Goal: Task Accomplishment & Management: Use online tool/utility

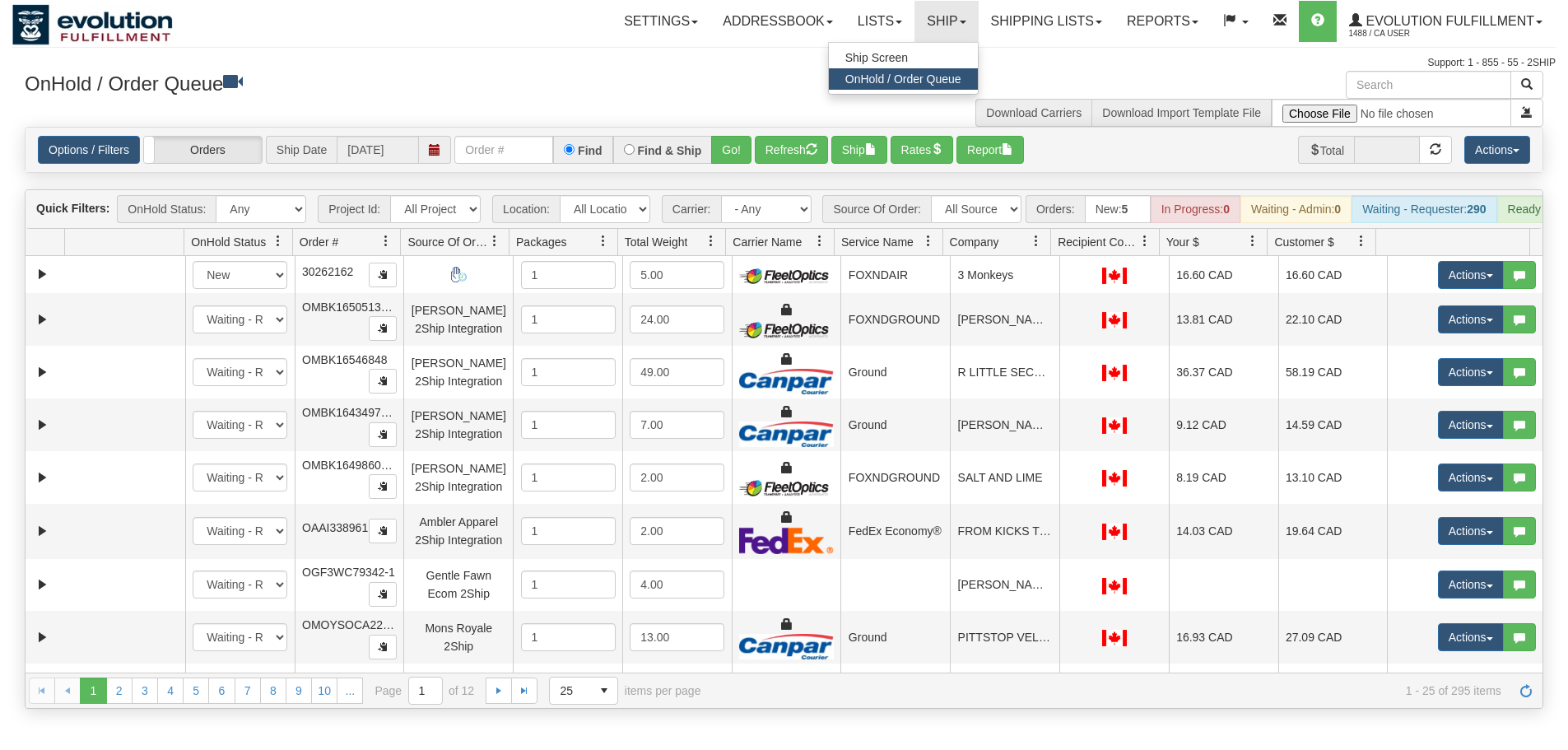
click at [886, 56] on span "Ship Screen" at bounding box center [876, 58] width 63 height 13
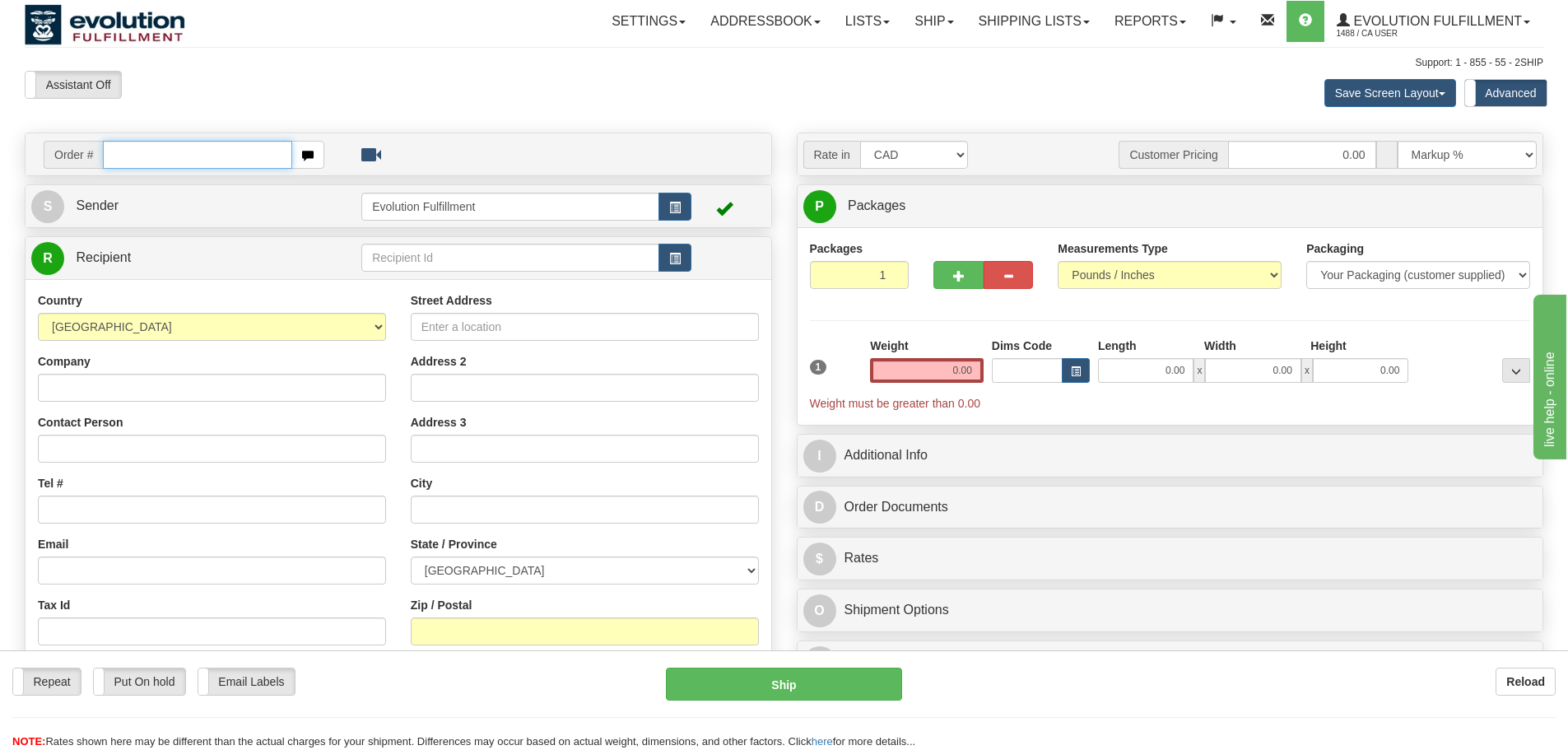
drag, startPoint x: 109, startPoint y: 153, endPoint x: 170, endPoint y: 151, distance: 61.0
click at [109, 153] on input "text" at bounding box center [197, 155] width 190 height 28
paste input "0031978001"
type input "0031978001"
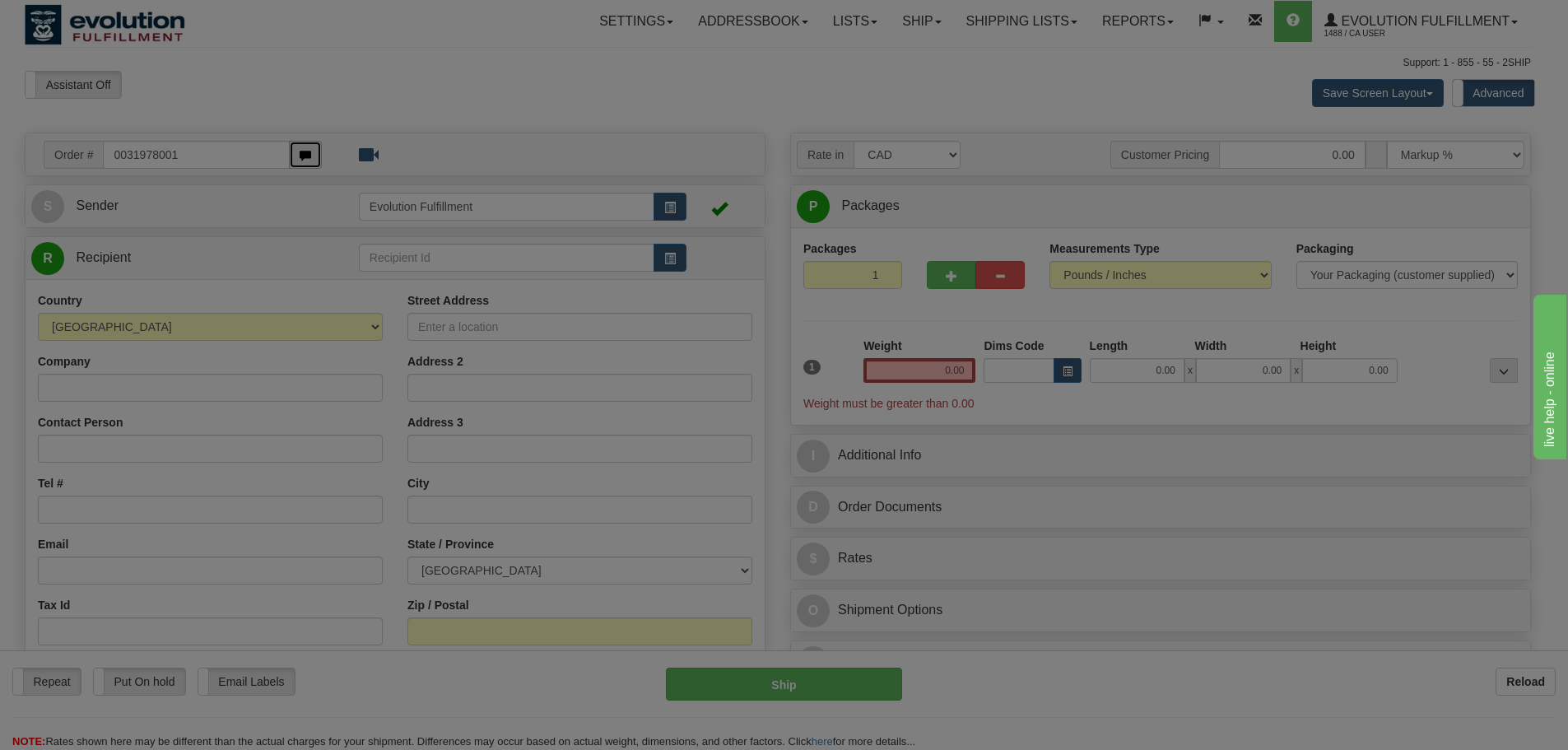
click at [312, 160] on body "Training Course Close Toggle navigation Settings Shipping Preferences New Recip…" at bounding box center [784, 375] width 1568 height 750
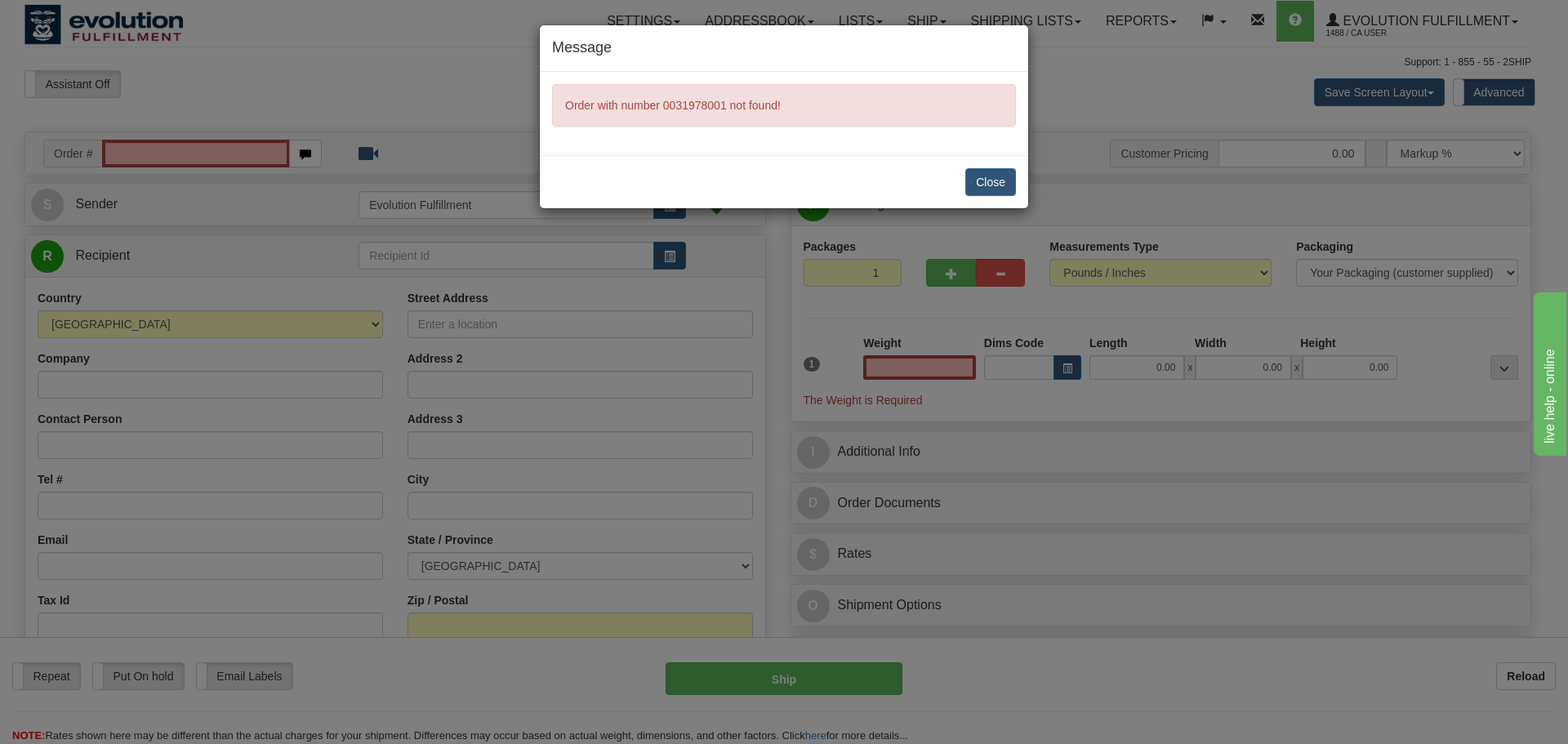
type input "0.00"
click at [985, 177] on button "Close" at bounding box center [990, 182] width 51 height 28
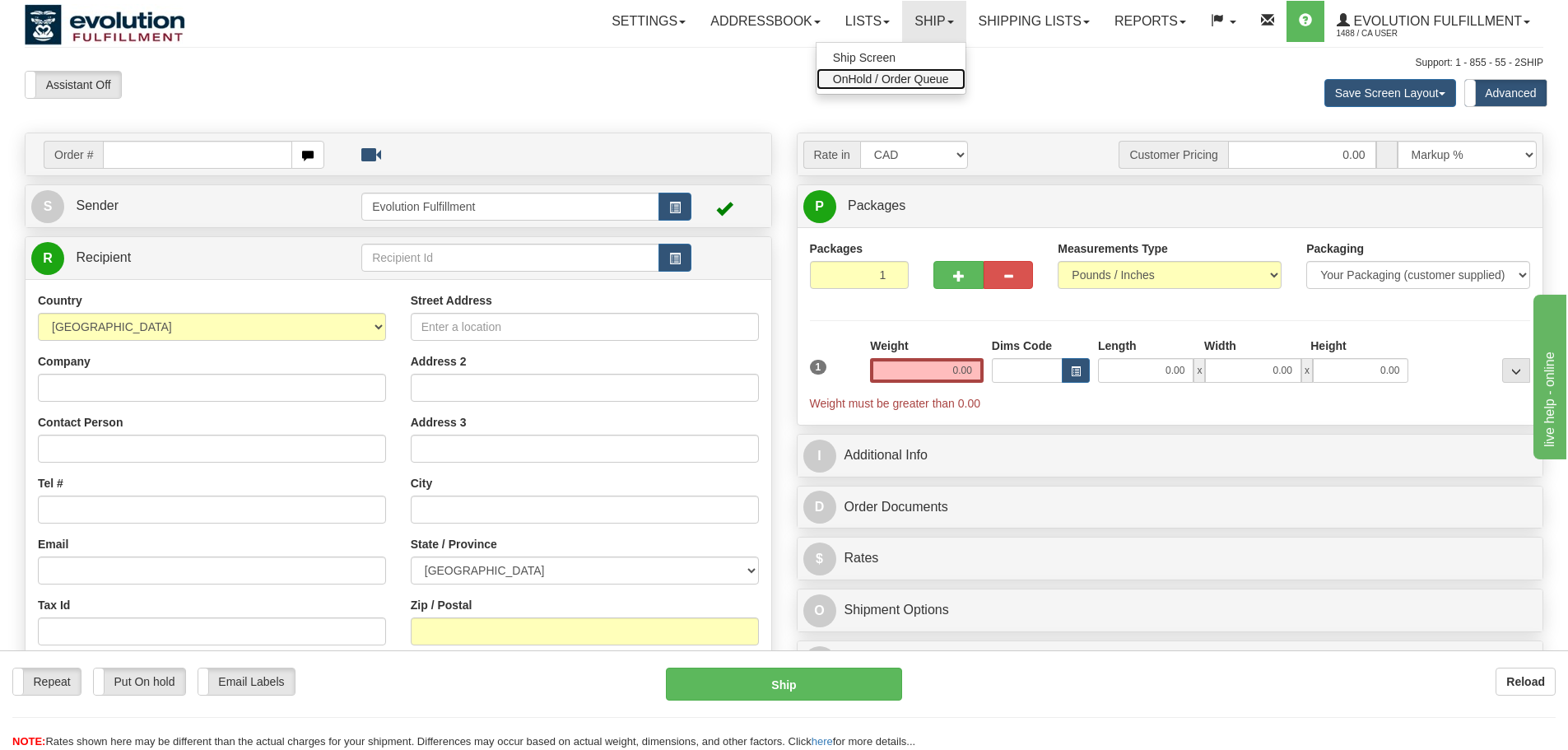
click at [938, 73] on link "OnHold / Order Queue" at bounding box center [891, 79] width 149 height 22
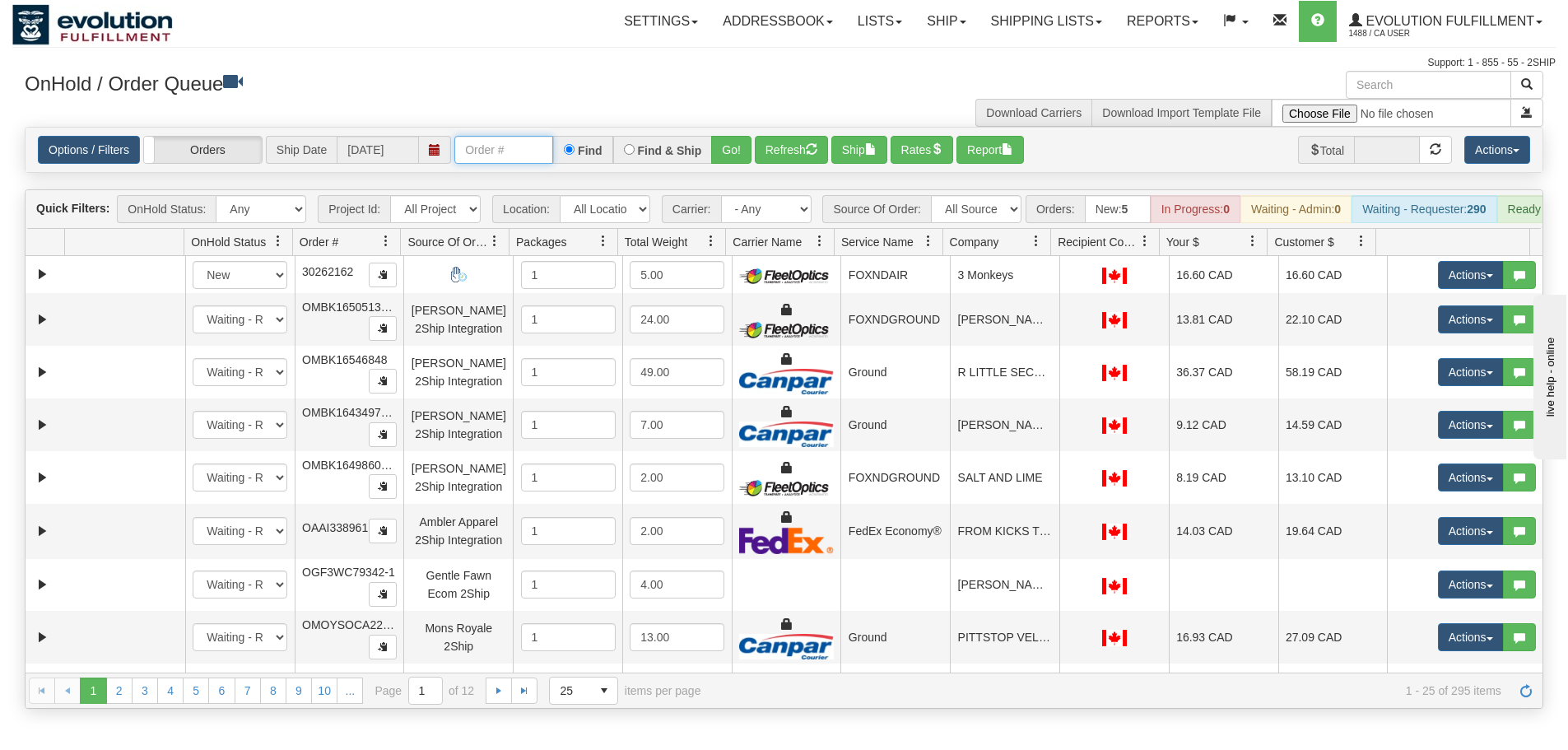
click at [517, 148] on input "text" at bounding box center [504, 150] width 99 height 28
paste input "0031978001"
type input "0031978001"
click at [724, 145] on button "Go!" at bounding box center [731, 150] width 40 height 28
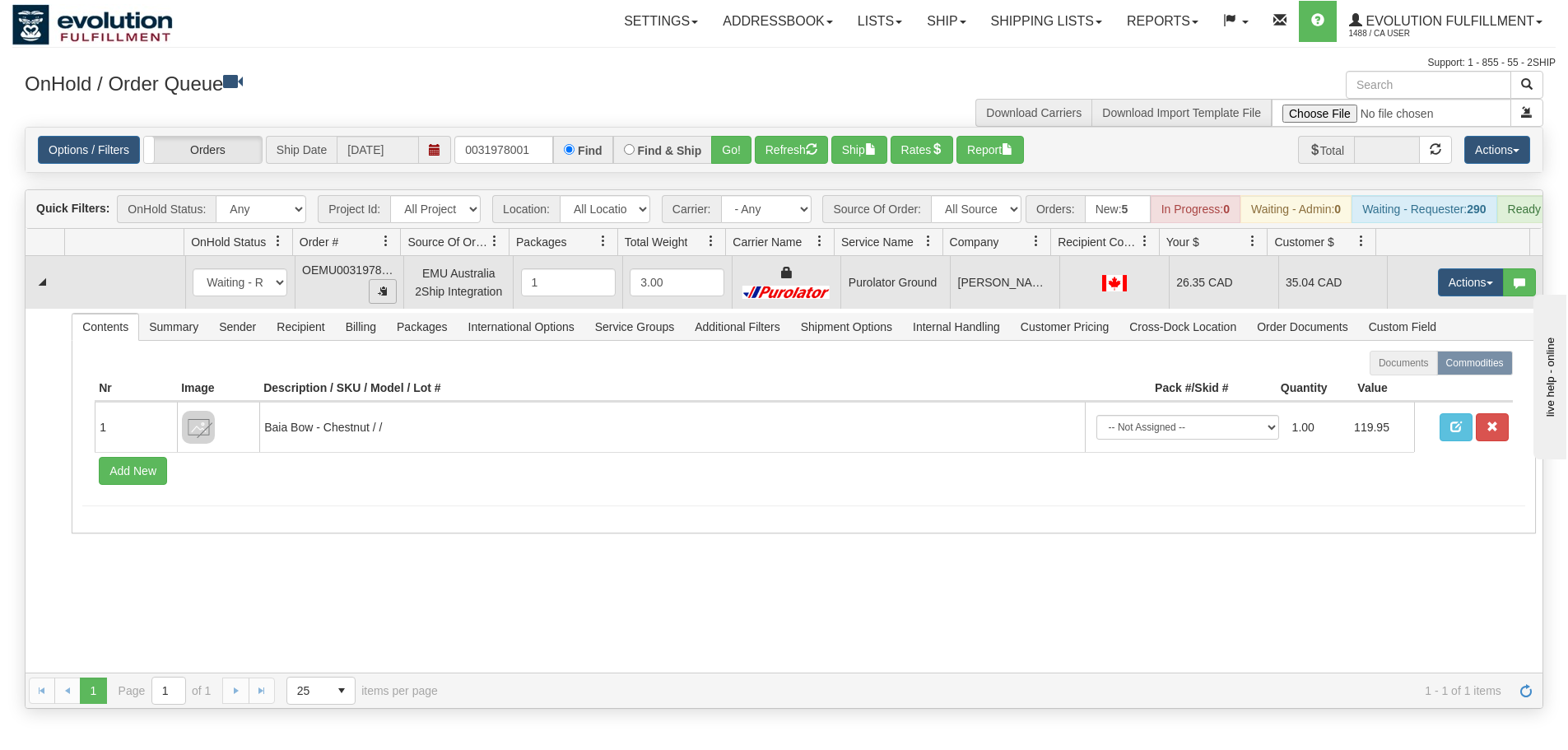
click at [378, 296] on span "button" at bounding box center [383, 291] width 10 height 10
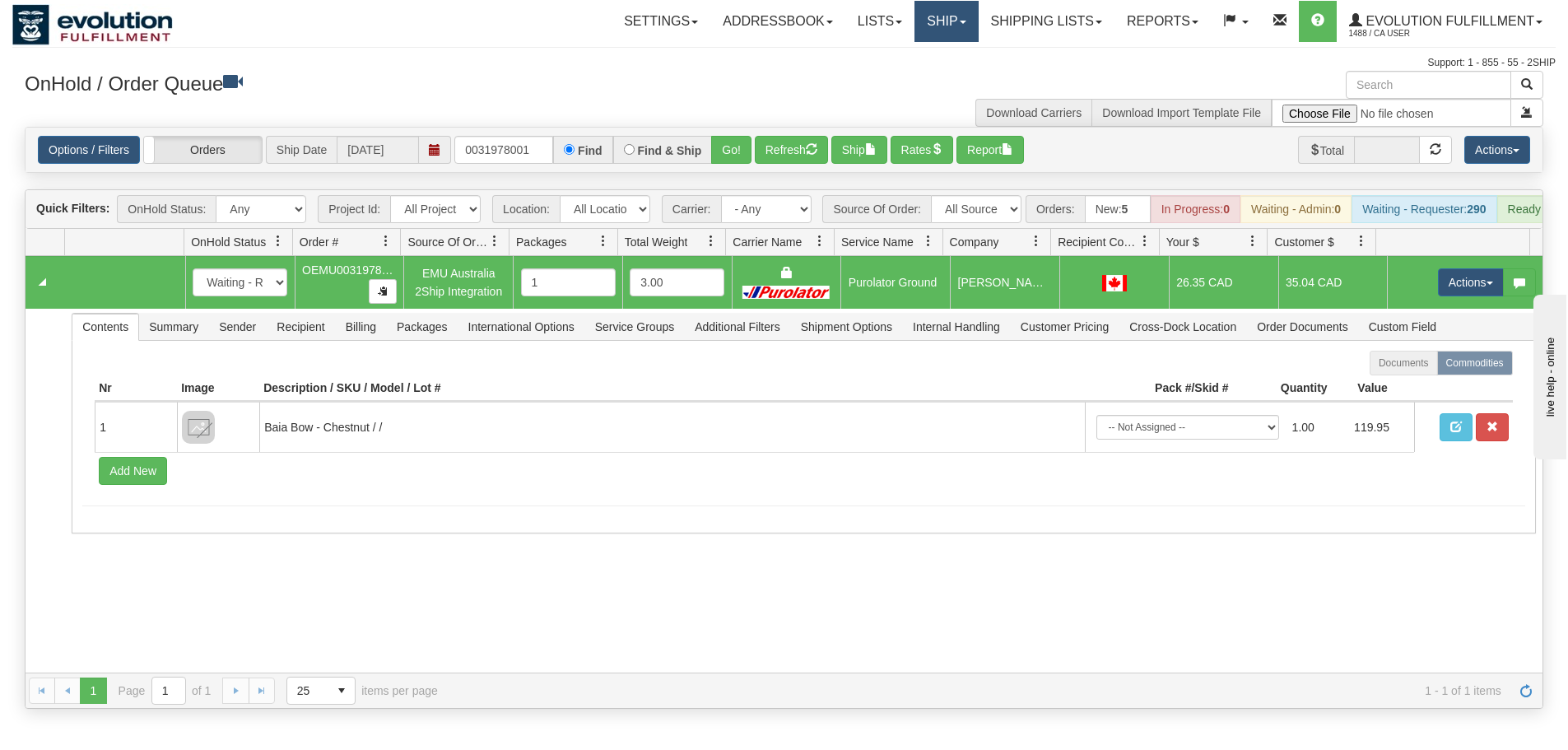
click at [931, 24] on link "Ship" at bounding box center [946, 21] width 63 height 41
click at [888, 64] on link "Ship Screen" at bounding box center [903, 58] width 149 height 22
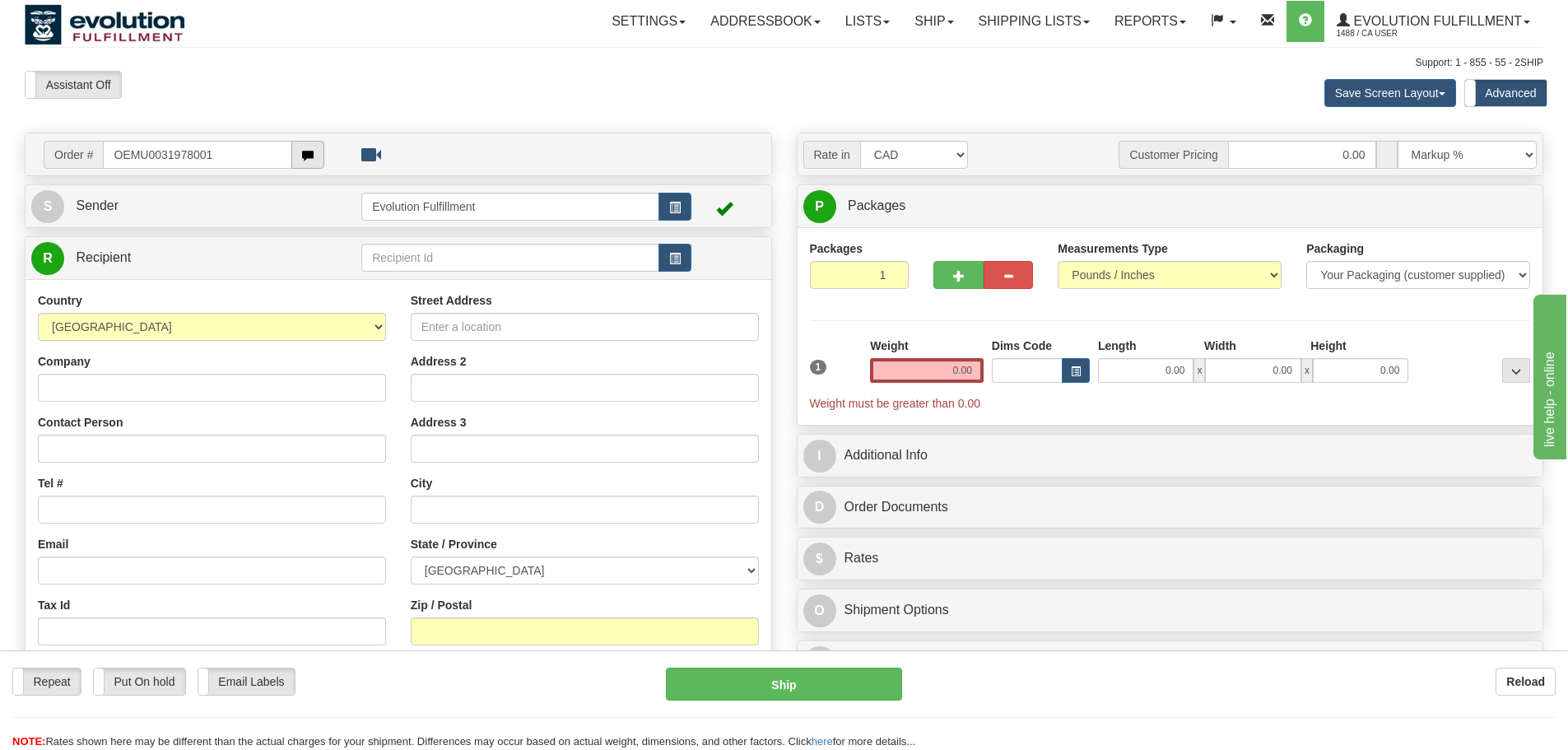
type input "OEMU0031978001"
click at [315, 156] on body "Training Course Close Toggle navigation Settings Shipping Preferences New Recip…" at bounding box center [784, 375] width 1568 height 750
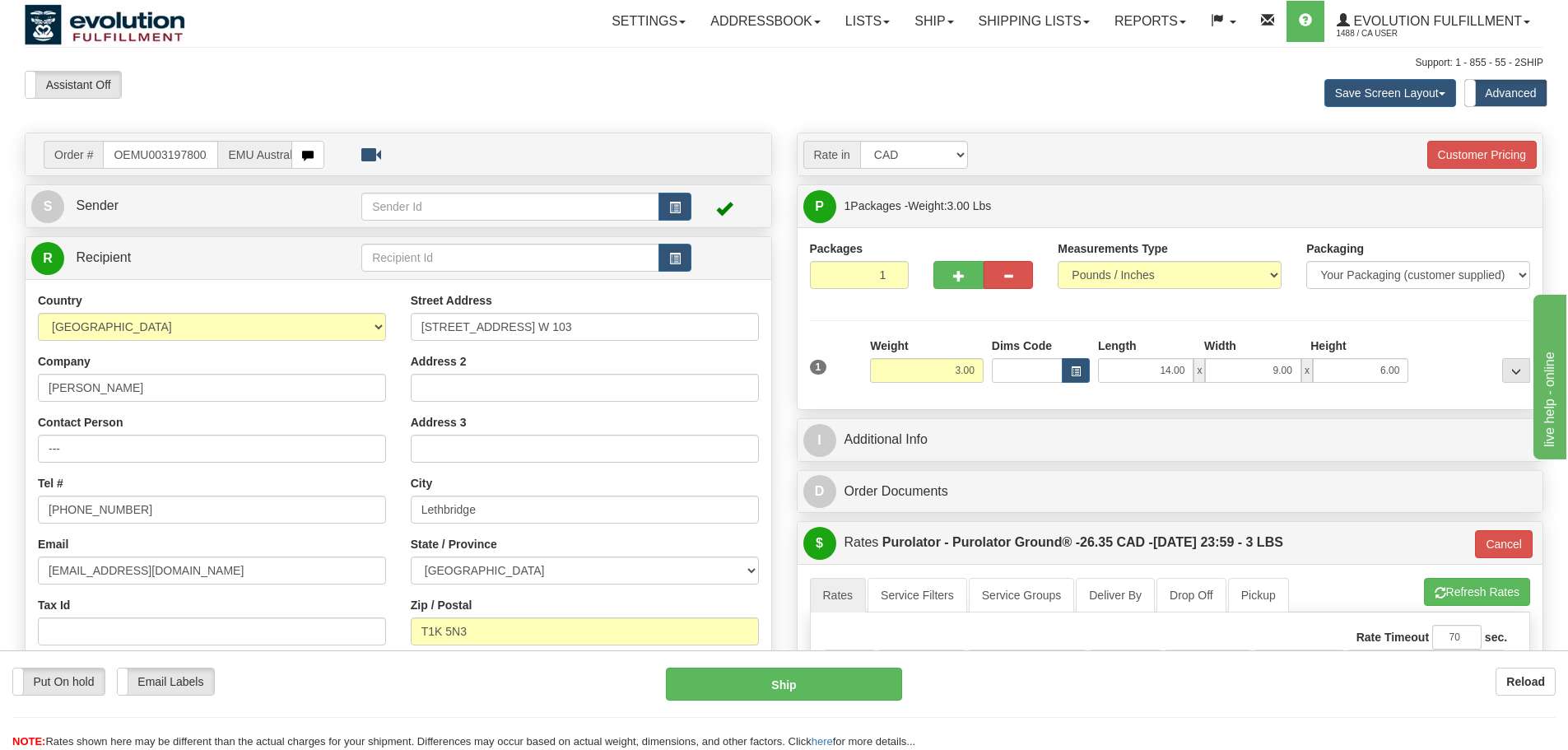
click at [14, 117] on div "Toggle navigation Settings Shipping Preferences Fields Preferences New" at bounding box center [784, 596] width 1568 height 1193
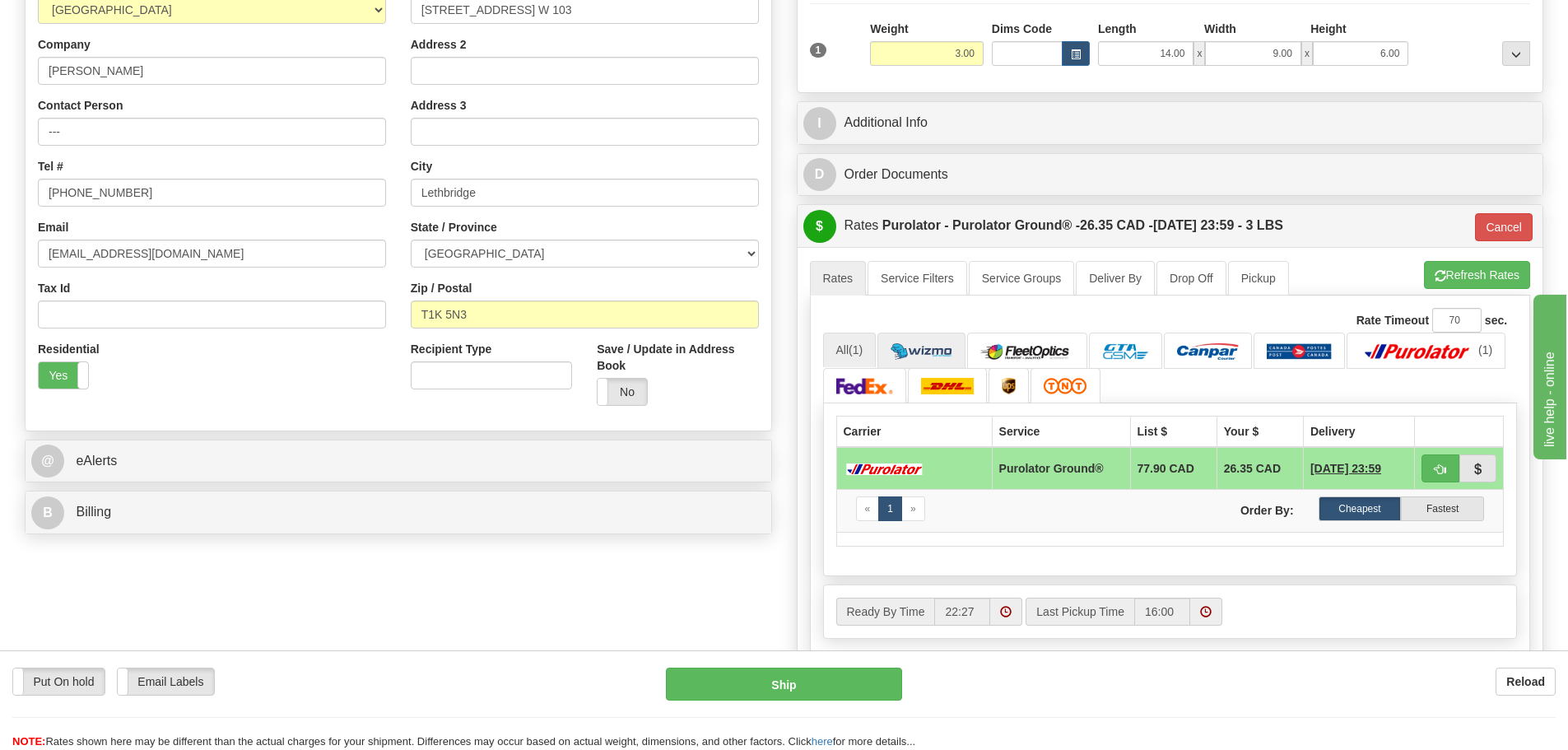
scroll to position [329, 0]
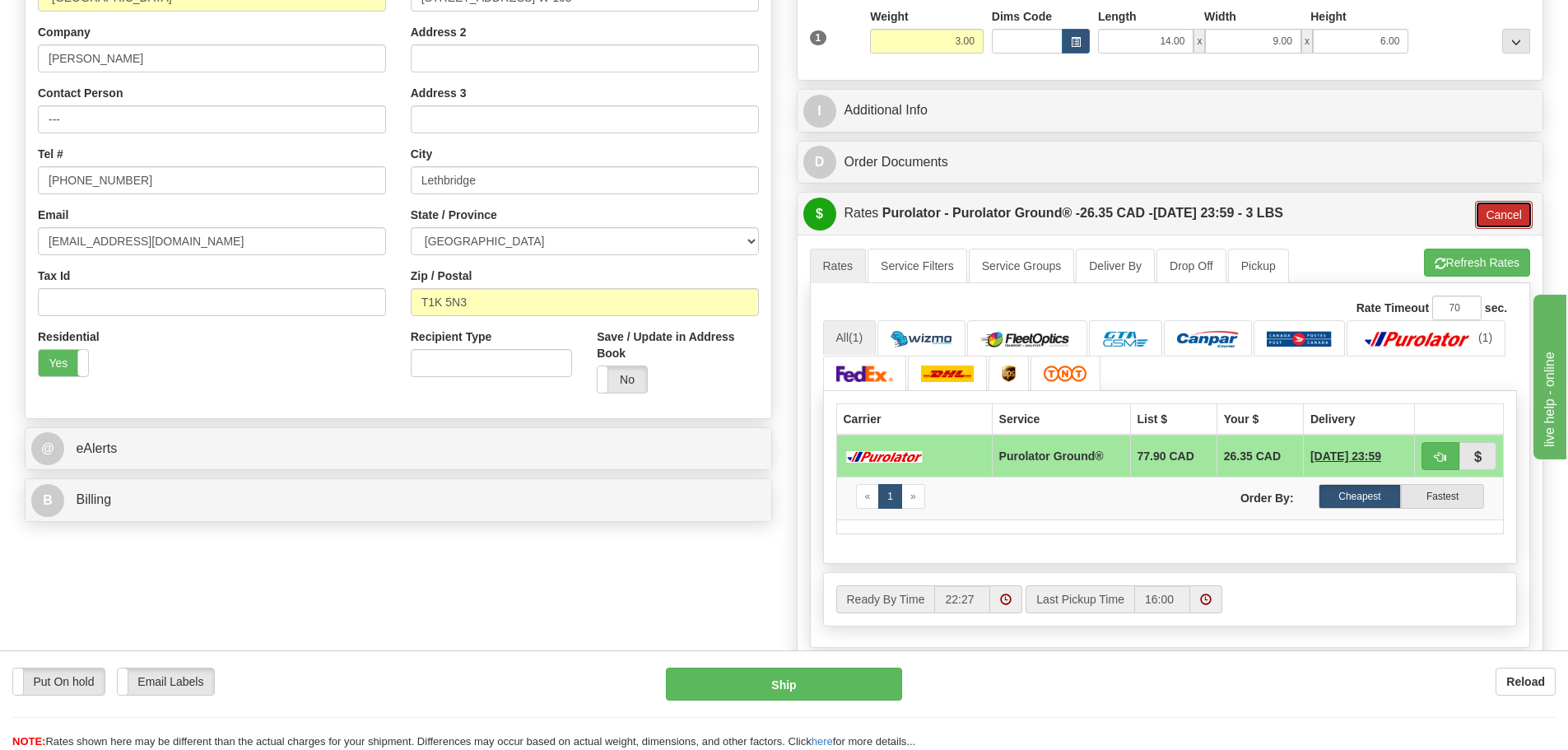
click at [1507, 209] on button "Cancel" at bounding box center [1504, 215] width 58 height 28
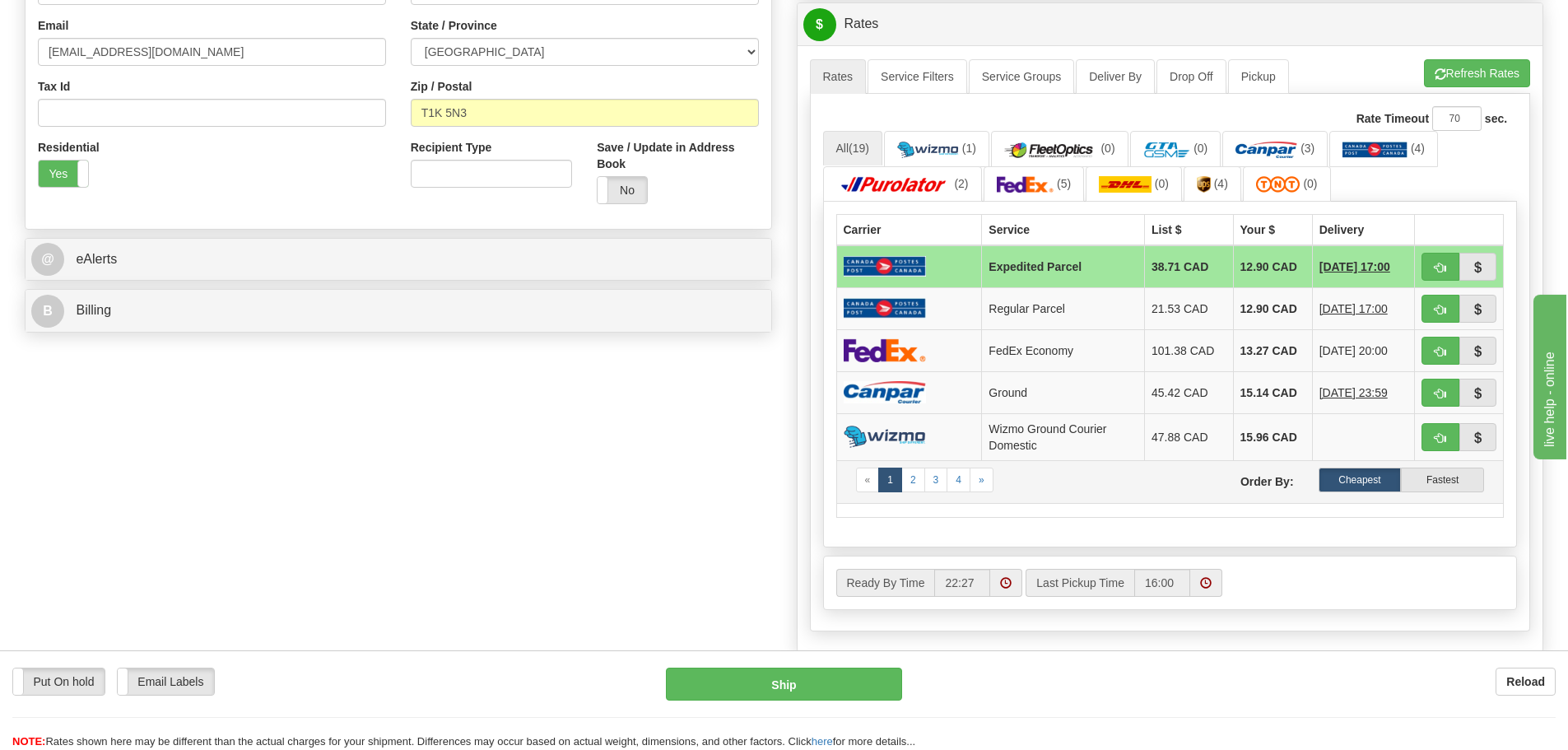
scroll to position [494, 0]
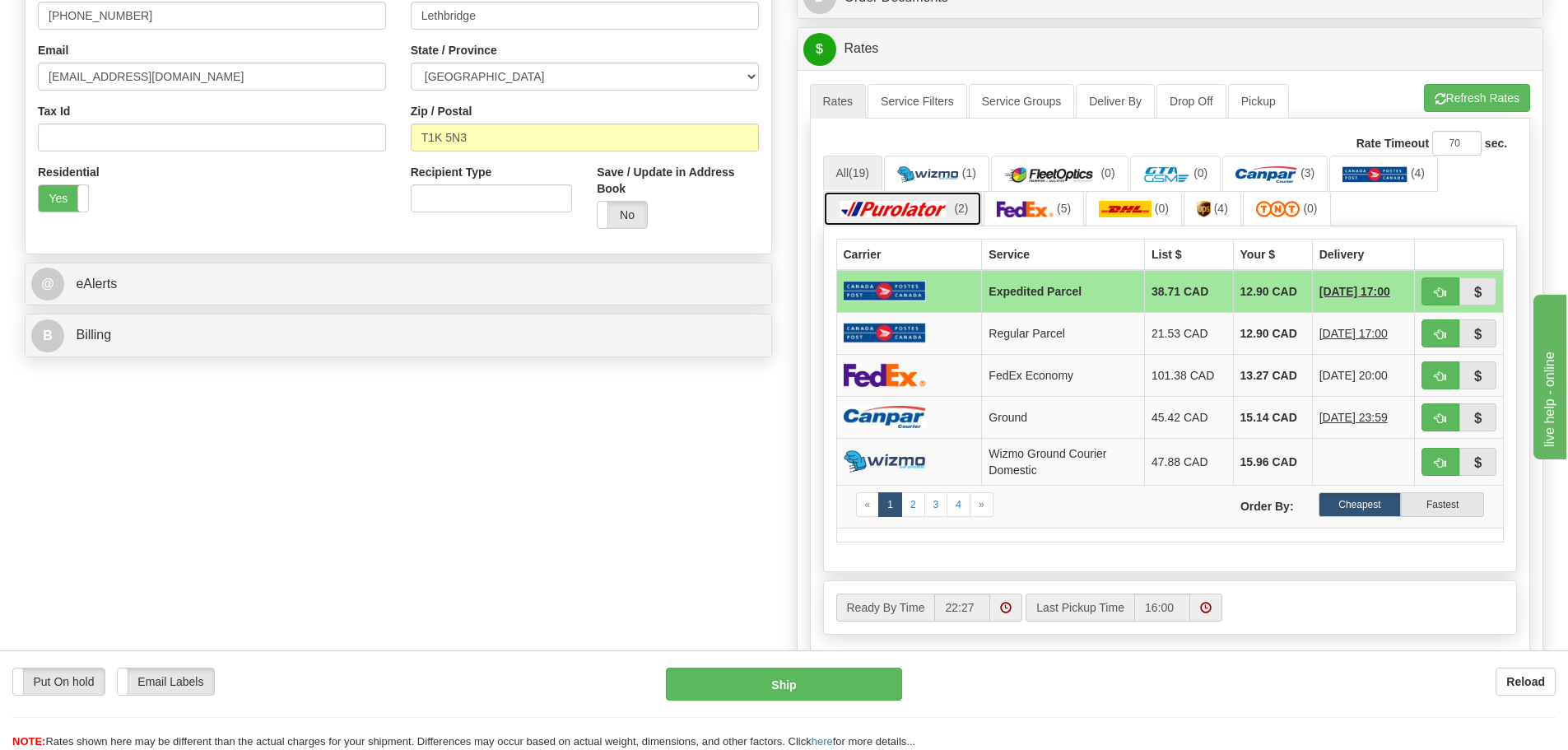
click at [926, 211] on img at bounding box center [894, 209] width 115 height 17
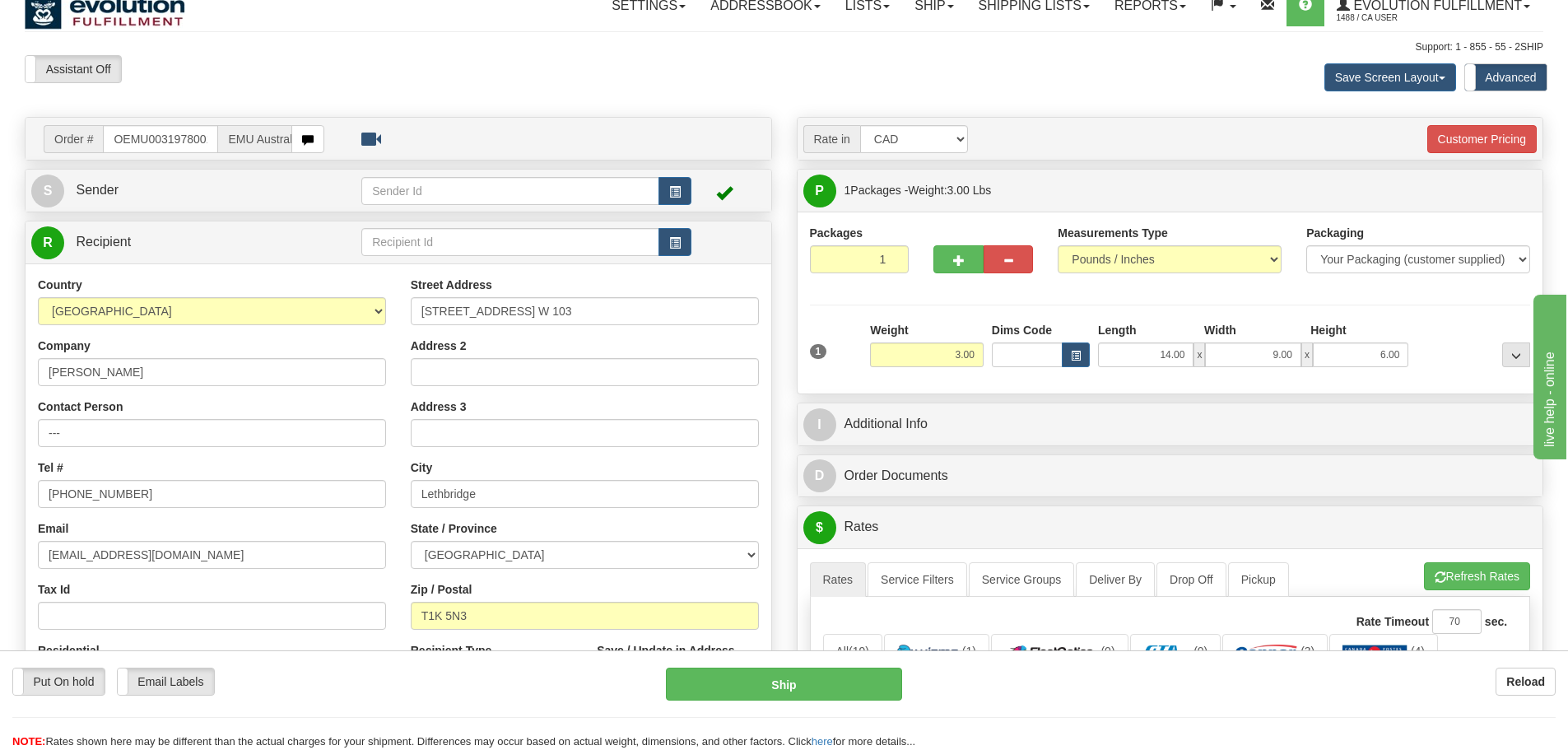
scroll to position [0, 0]
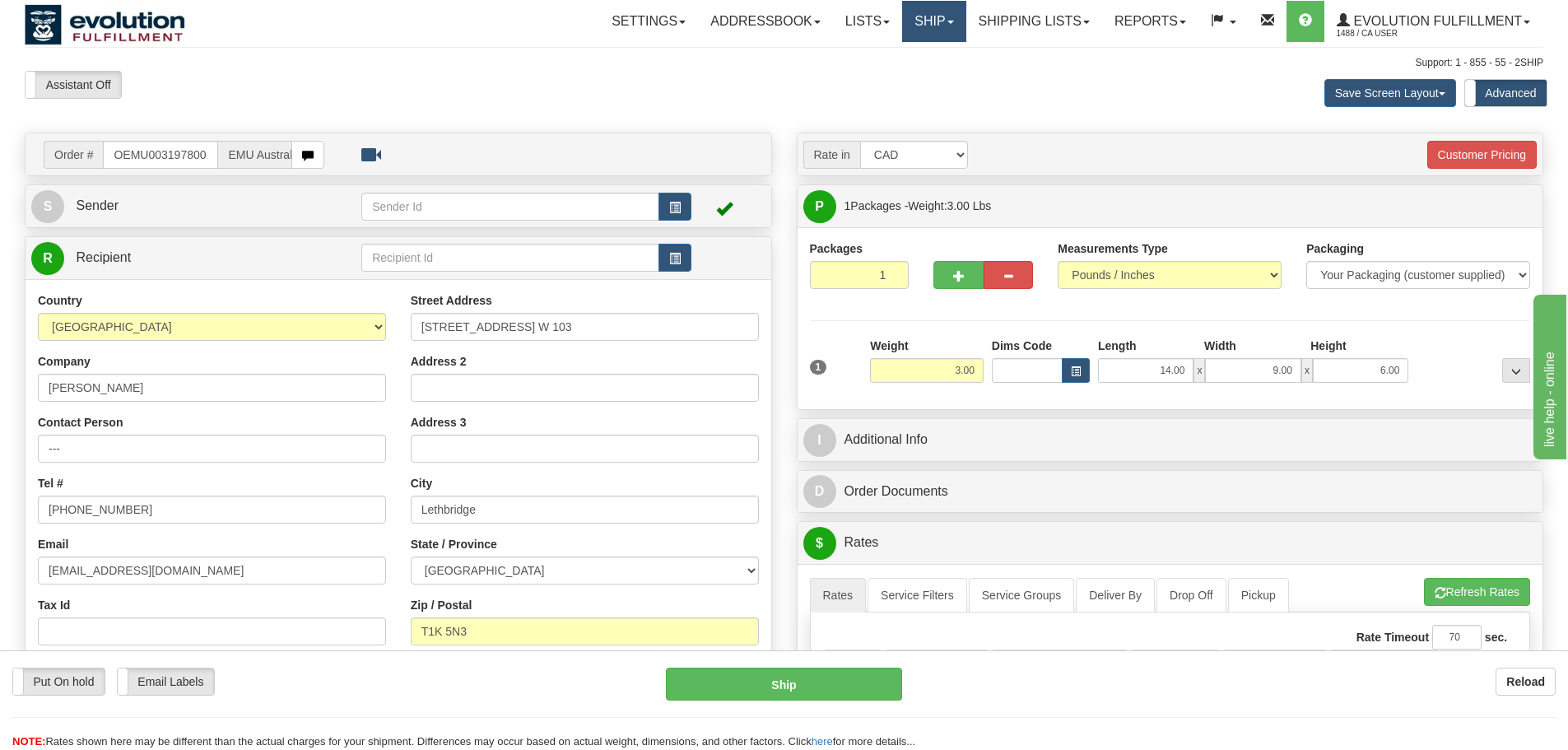
click at [937, 33] on link "Ship" at bounding box center [934, 21] width 63 height 41
click at [924, 84] on span "OnHold / Order Queue" at bounding box center [891, 79] width 116 height 13
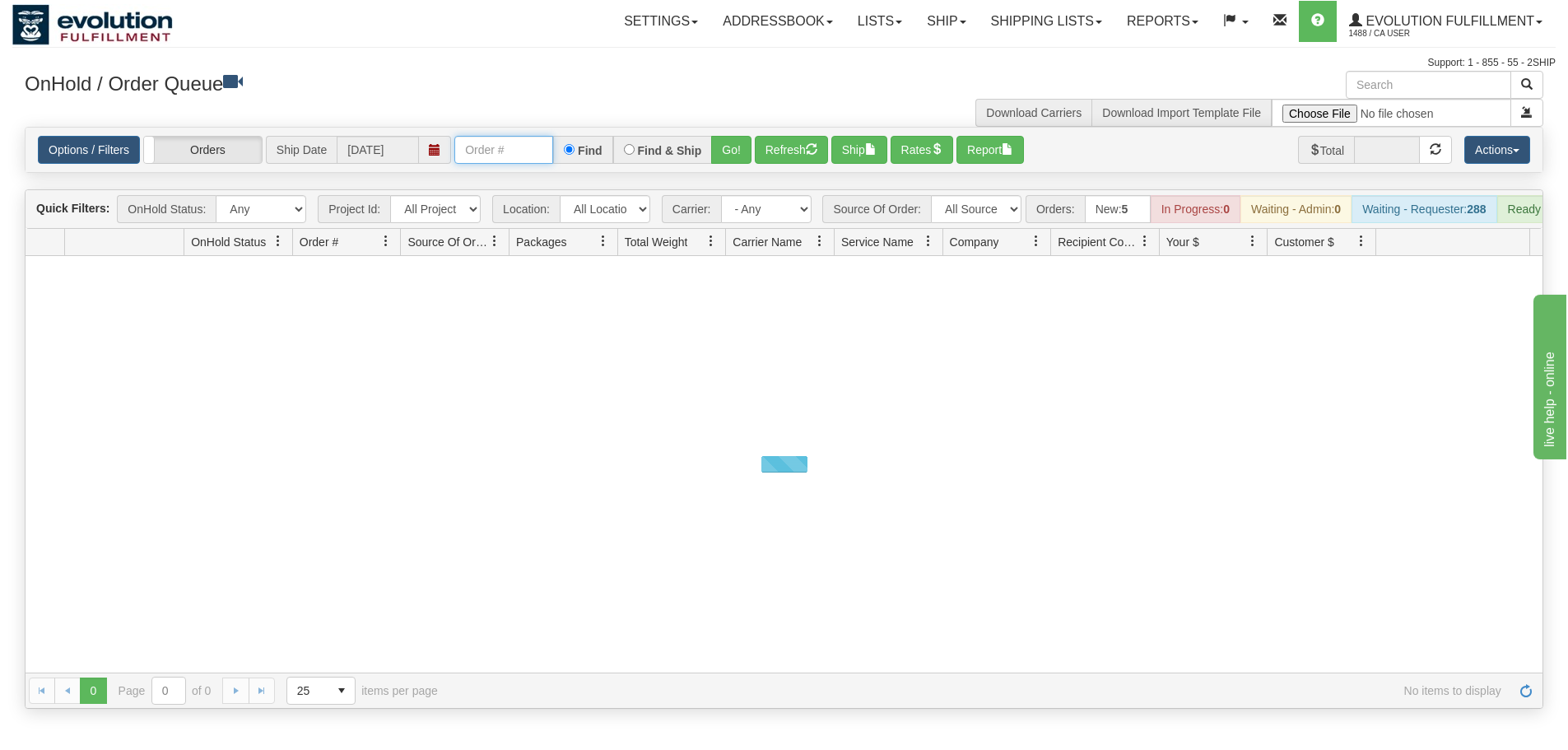
click at [494, 150] on input "text" at bounding box center [504, 150] width 99 height 28
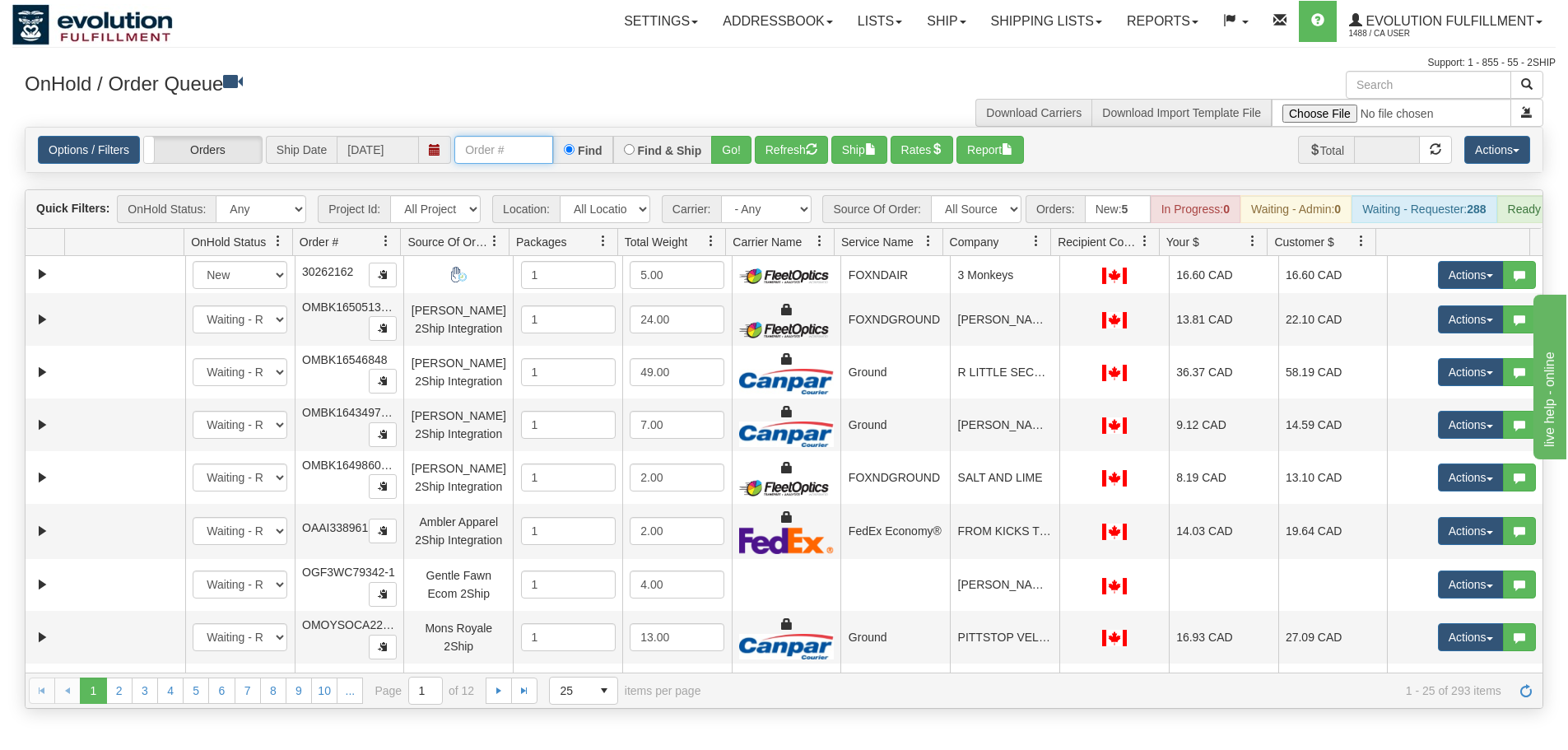
paste input "OEMU0031978001"
type input "OEMU0031978001"
click at [736, 139] on button "Go!" at bounding box center [731, 150] width 40 height 28
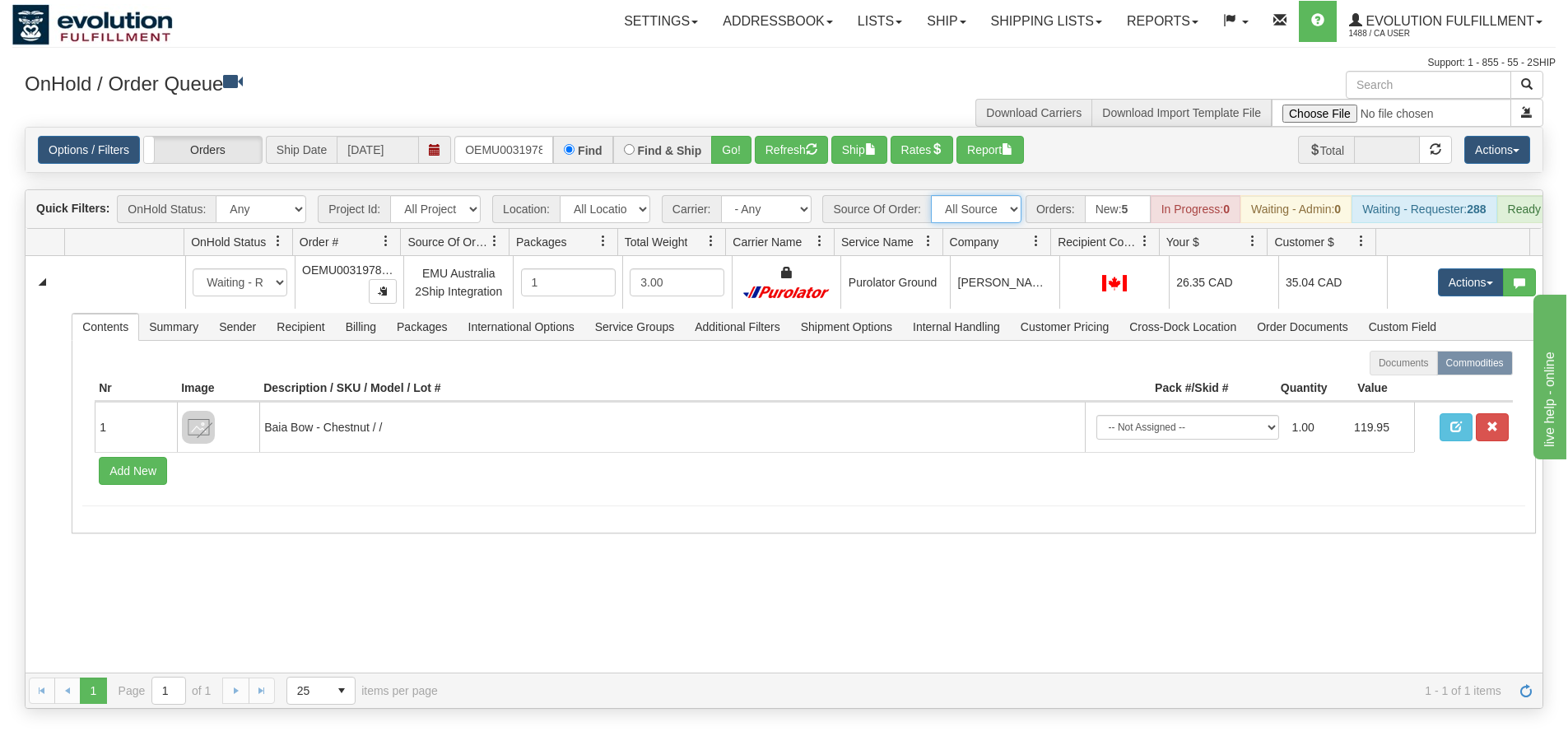
click at [1010, 206] on select "All Sources AirBlaster 2Ship Integration Ambler Apparel 2Ship Integration Blast…" at bounding box center [976, 210] width 90 height 28
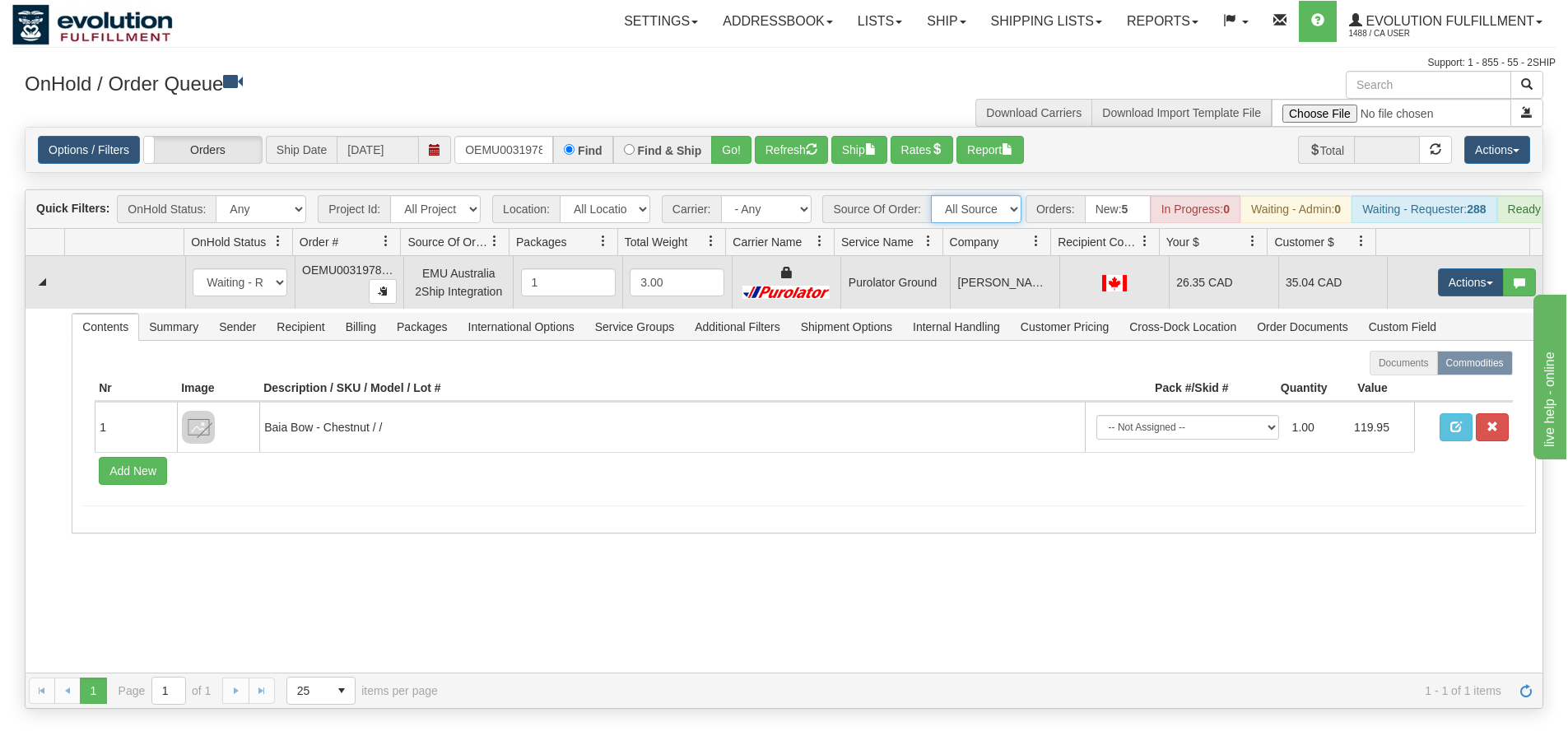
click at [145, 287] on td at bounding box center [125, 281] width 120 height 53
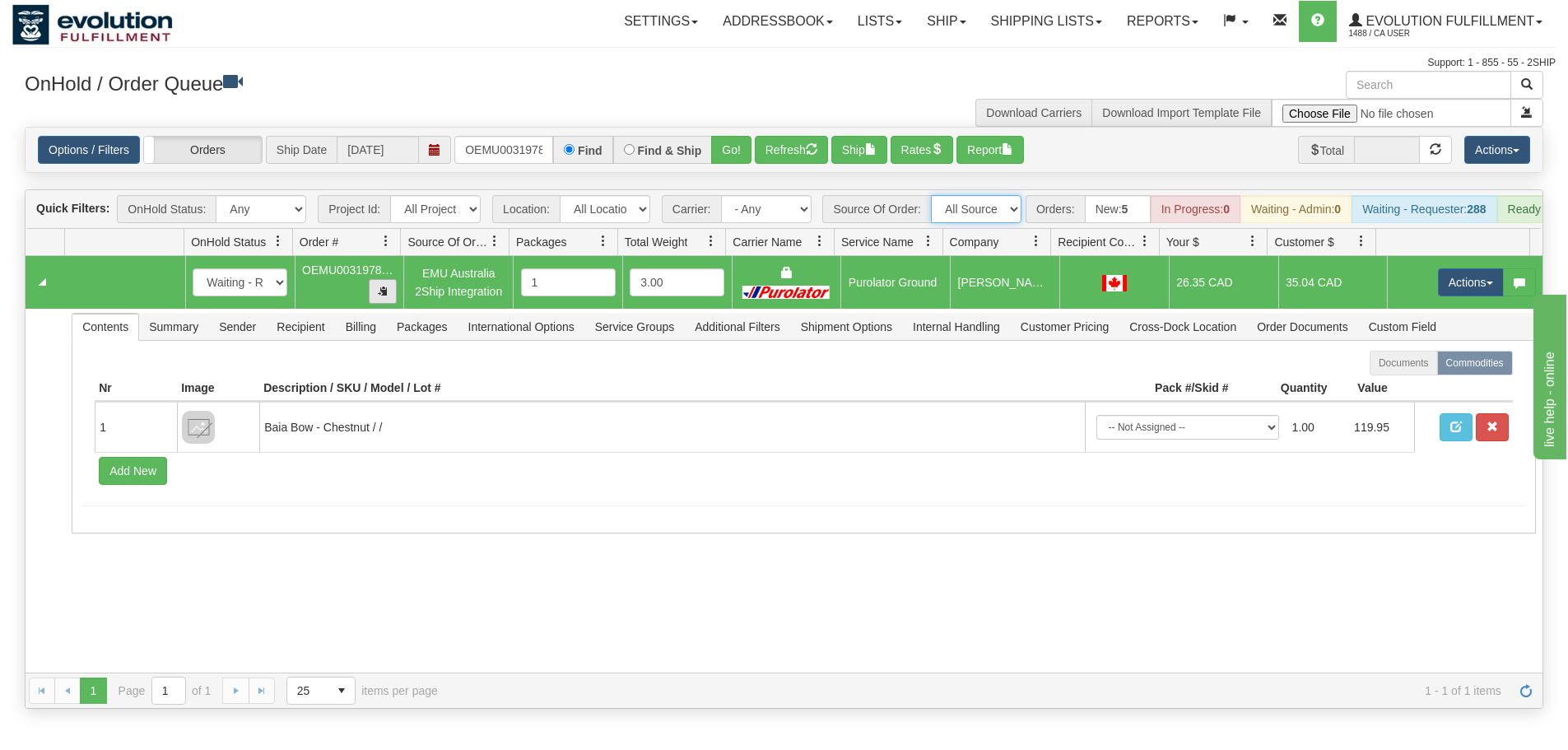
click at [383, 296] on span "button" at bounding box center [383, 291] width 10 height 10
click at [2, 320] on div "Toggle navigation Settings Shipping Preferences Fields Preferences New" at bounding box center [784, 375] width 1568 height 750
drag, startPoint x: 500, startPoint y: 303, endPoint x: 414, endPoint y: 277, distance: 89.8
click at [0, 271] on div "Toggle navigation Settings Shipping Preferences Fields Preferences New" at bounding box center [784, 375] width 1568 height 750
